Goal: Navigation & Orientation: Go to known website

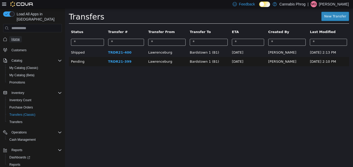
click at [16, 37] on span "Home" at bounding box center [15, 39] width 8 height 4
